Goal: Task Accomplishment & Management: Manage account settings

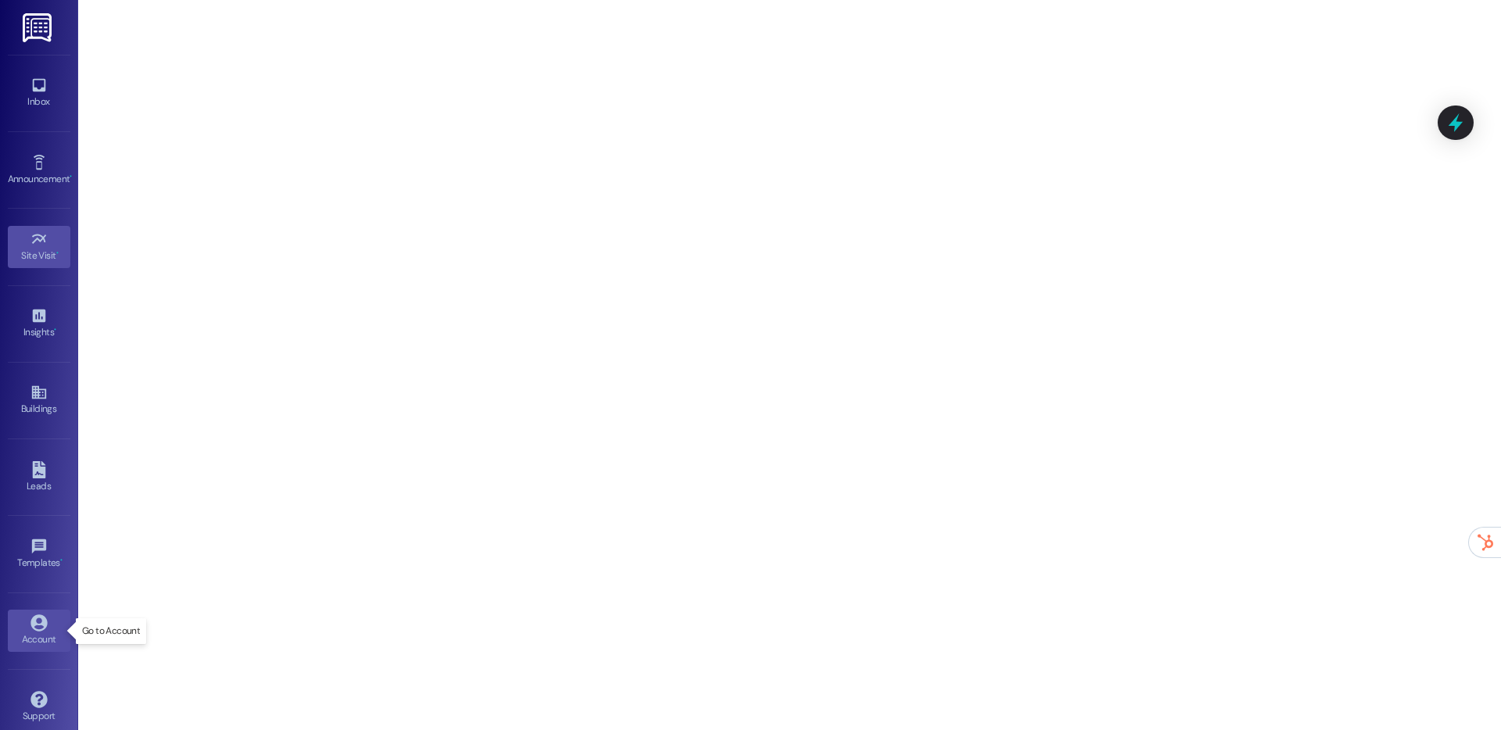
click at [27, 638] on div "Account" at bounding box center [39, 639] width 78 height 16
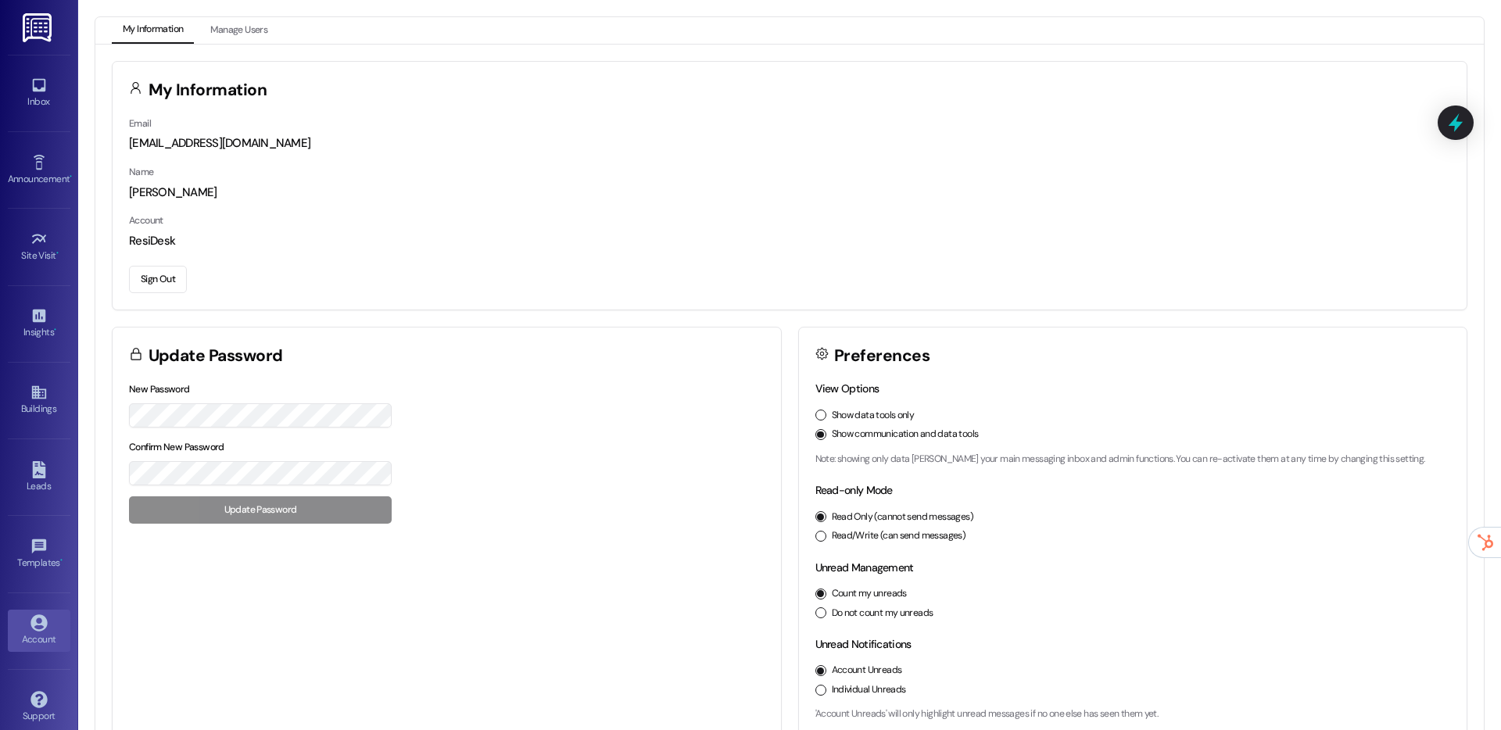
click at [187, 281] on div "Sign Out" at bounding box center [789, 276] width 1321 height 33
click at [167, 281] on button "Sign Out" at bounding box center [158, 279] width 58 height 27
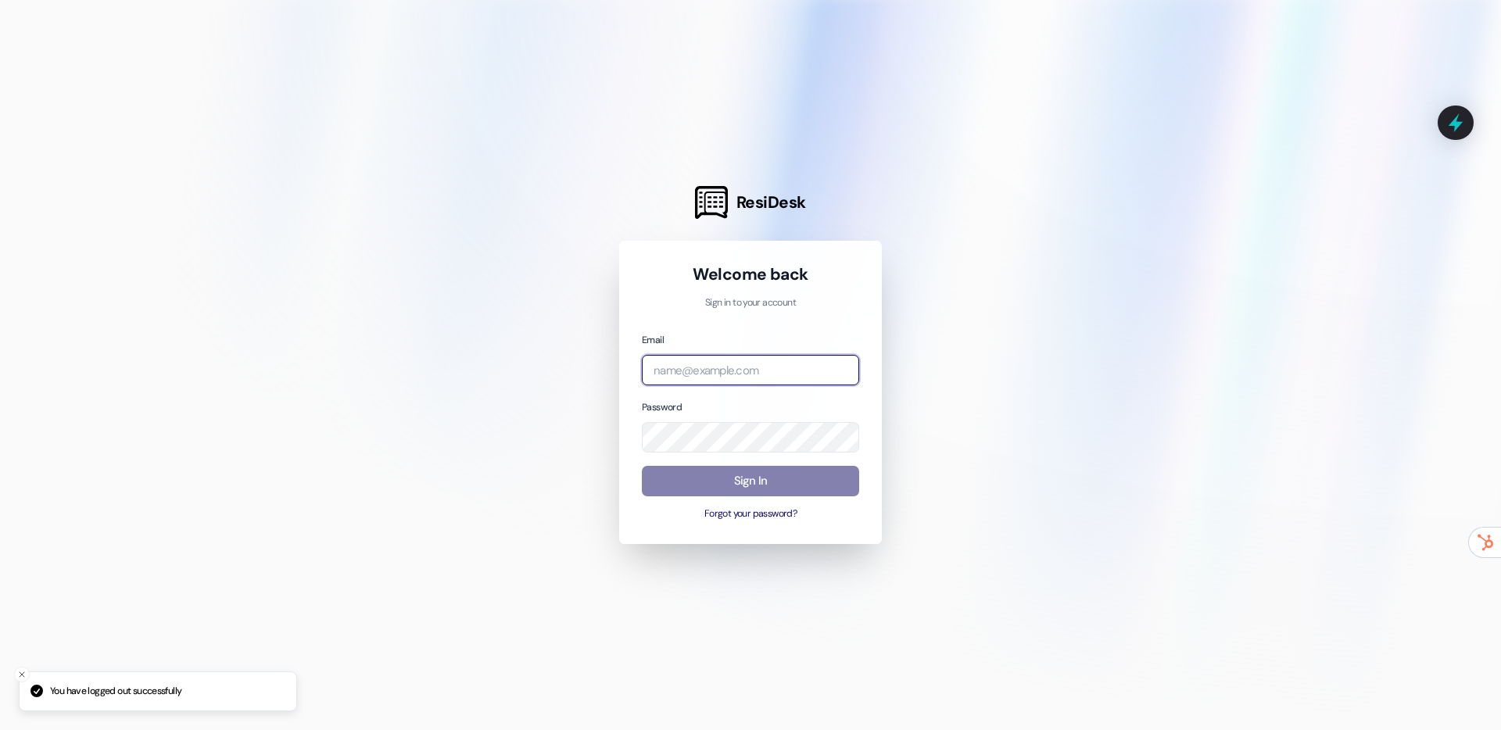
click at [753, 358] on input "email" at bounding box center [750, 370] width 217 height 30
type input "automated-surveys-root-management@root-management.com"
